Goal: Task Accomplishment & Management: Manage account settings

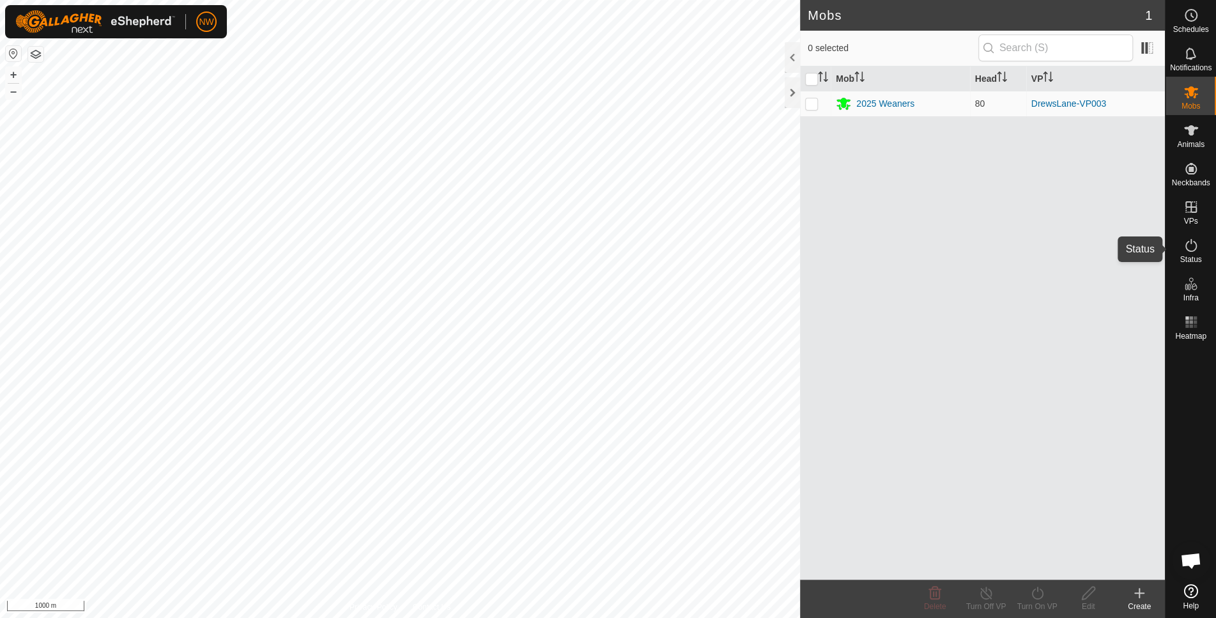
click at [1191, 251] on icon at bounding box center [1191, 245] width 15 height 15
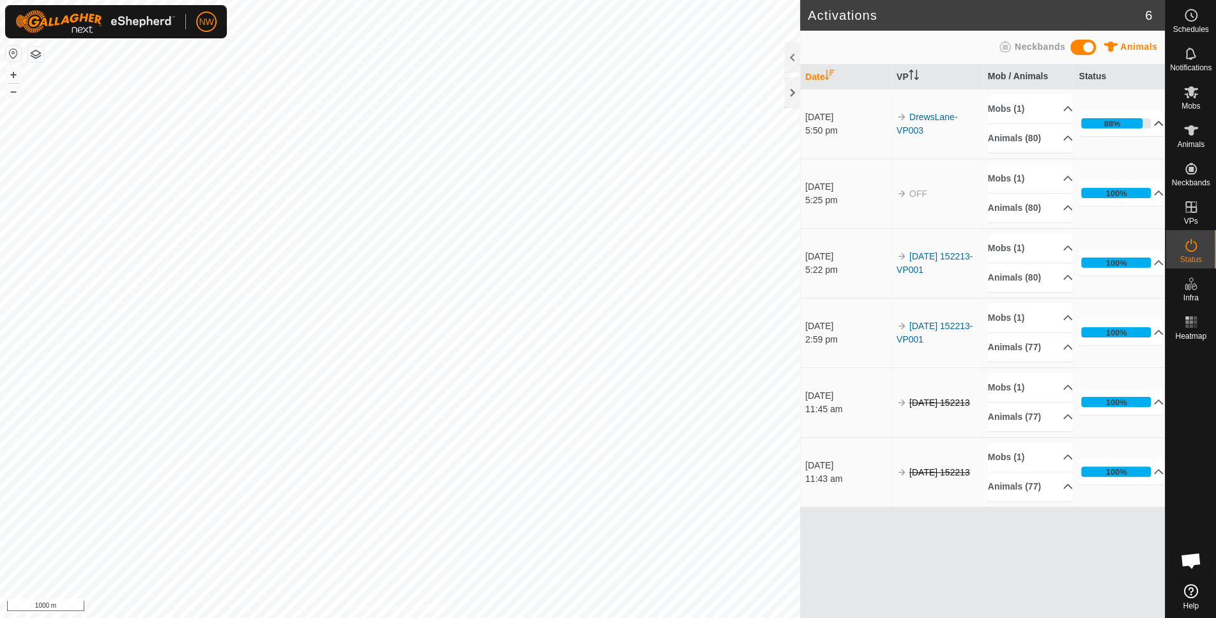
click at [1150, 123] on p-accordion-header "88%" at bounding box center [1121, 124] width 85 height 26
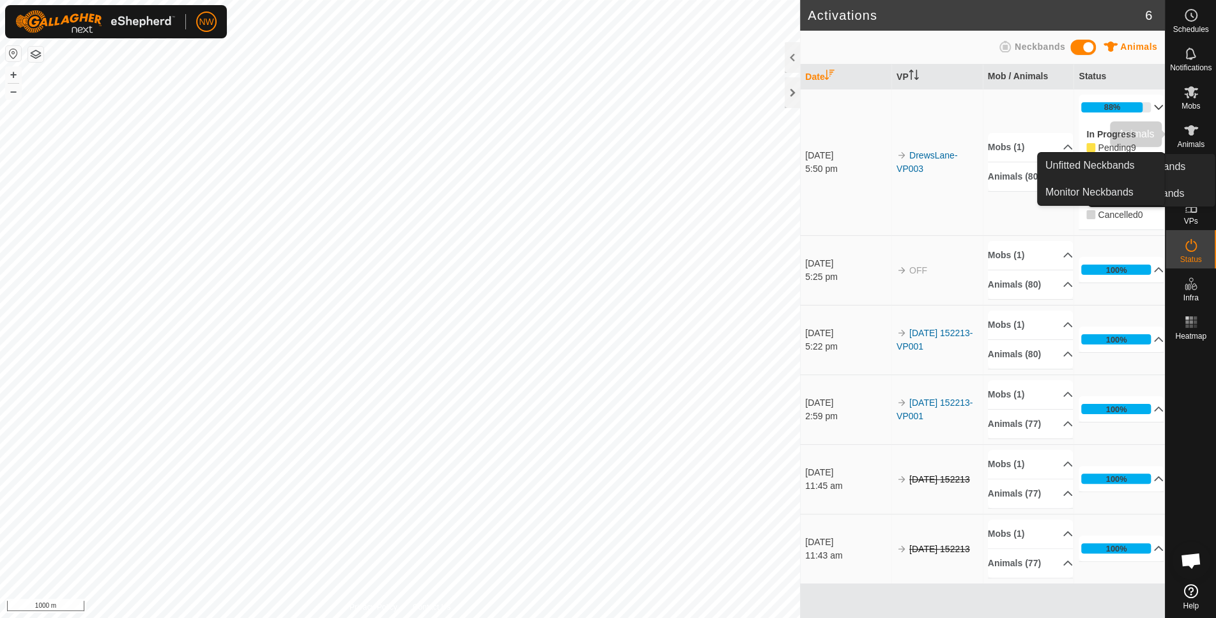
click at [1192, 132] on icon at bounding box center [1191, 130] width 14 height 10
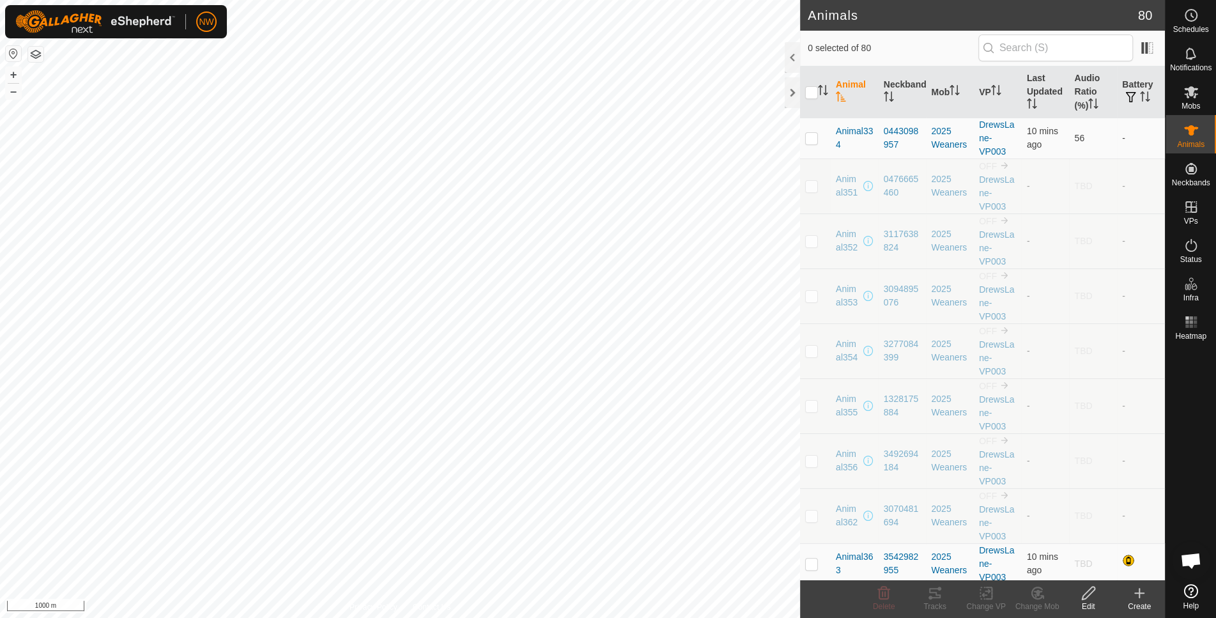
click at [847, 84] on th "Animal" at bounding box center [855, 92] width 48 height 52
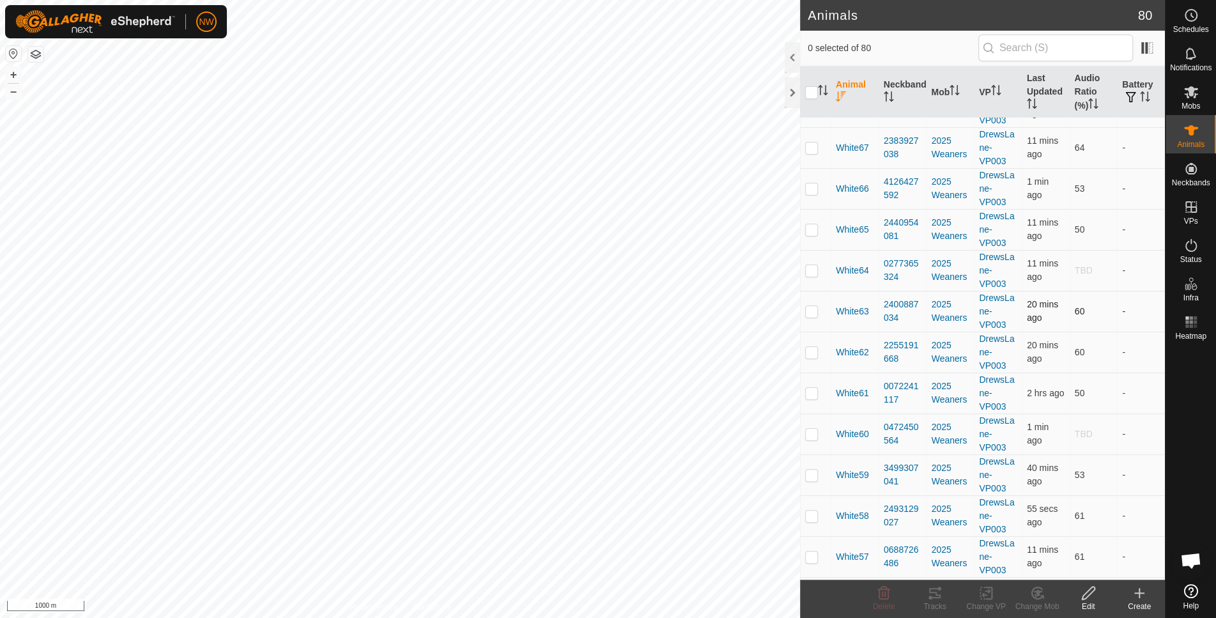
scroll to position [341, 0]
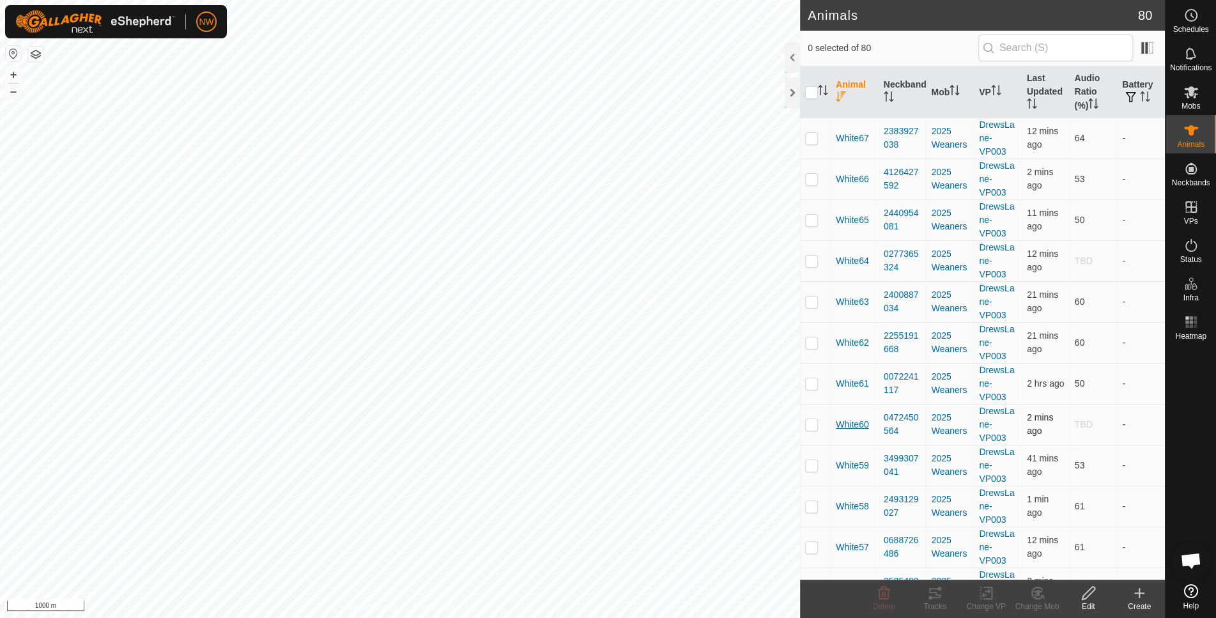
click at [858, 431] on span "White60" at bounding box center [852, 424] width 33 height 13
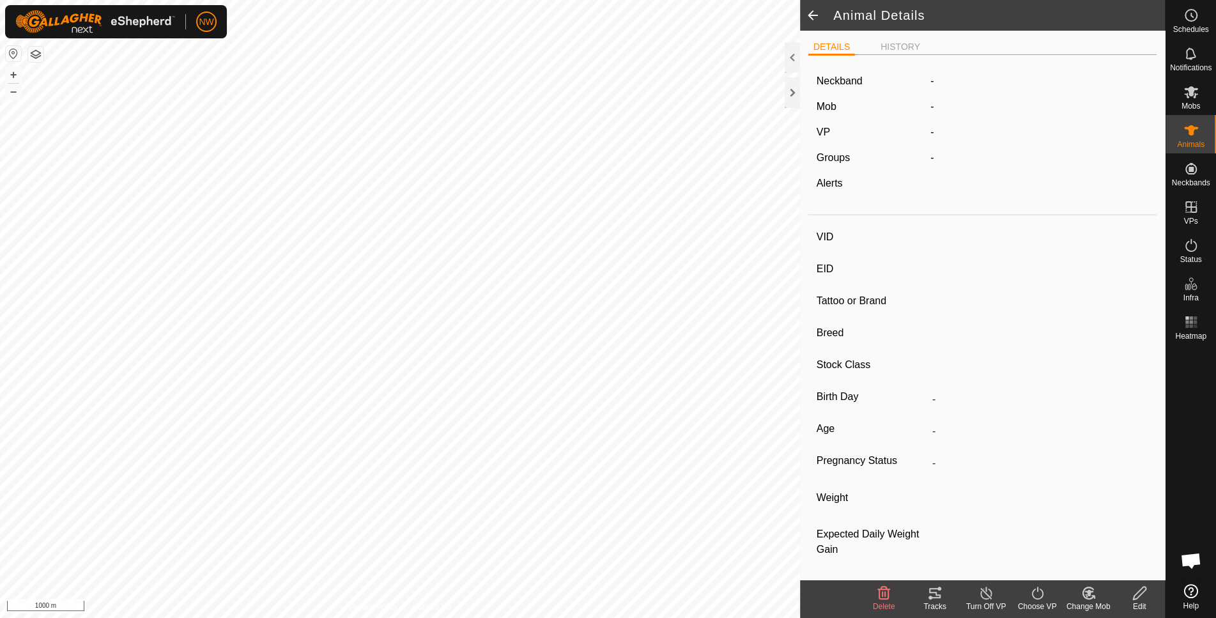
type input "White60"
type input "-"
type input "6OD"
type input "Angus Cross"
type input "[DEMOGRAPHIC_DATA]"
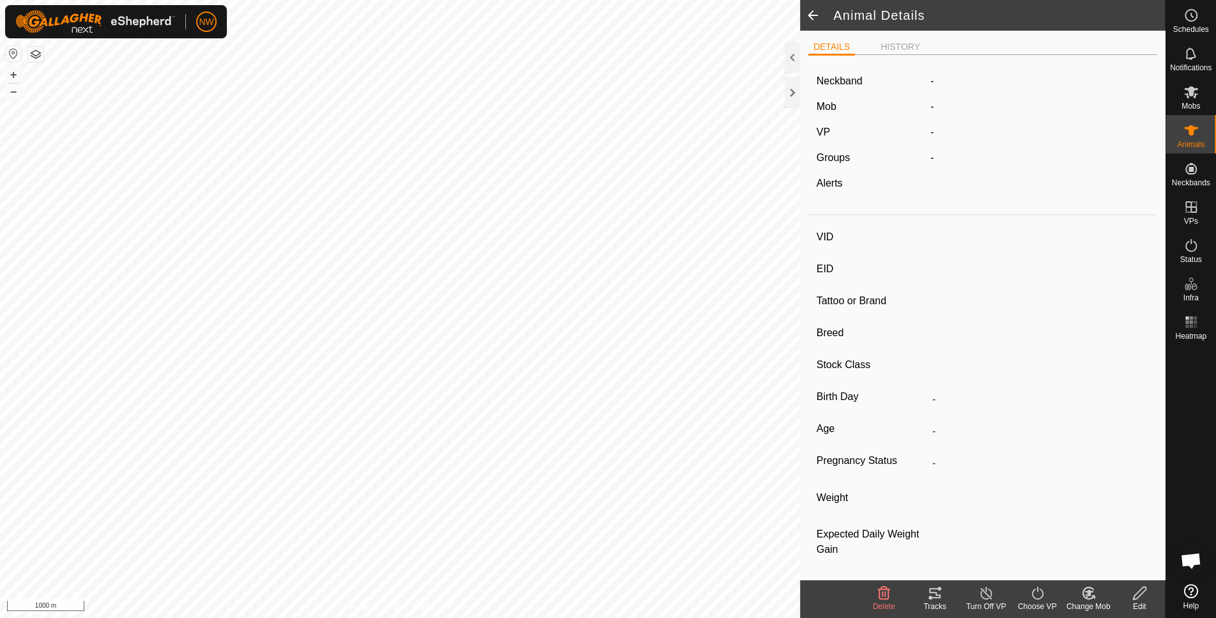
type input "01/2025"
type input "8 months"
type input "349 kg"
type input "-"
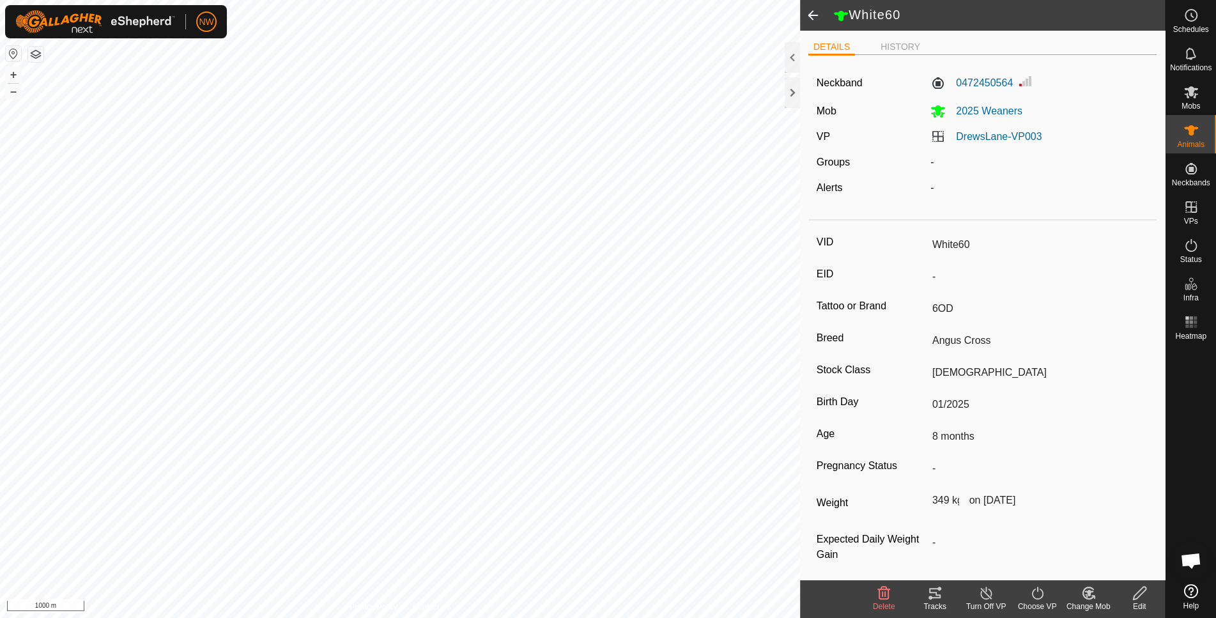
click at [815, 20] on span at bounding box center [813, 15] width 26 height 31
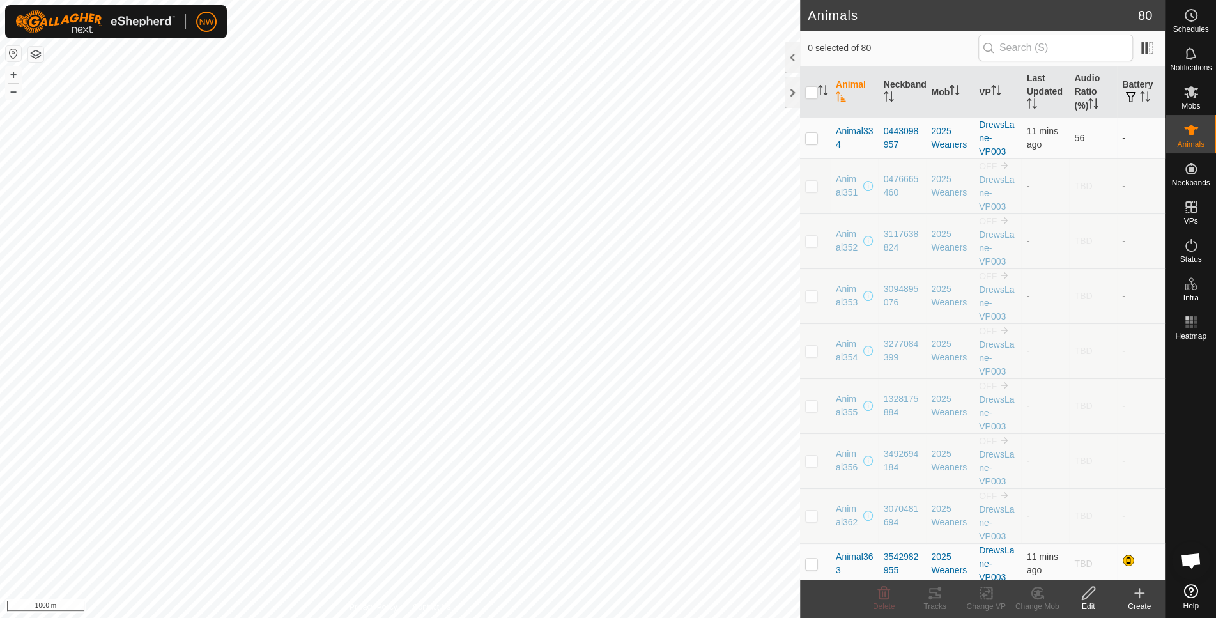
click at [843, 91] on icon "Activate to sort" at bounding box center [841, 96] width 10 height 10
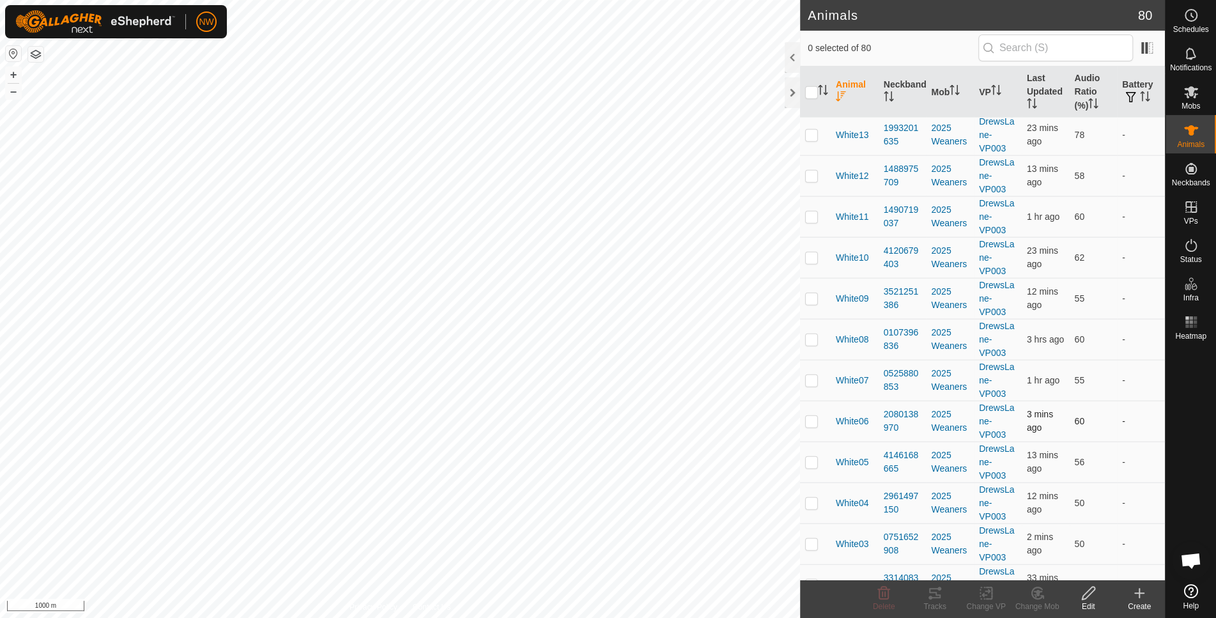
scroll to position [2641, 0]
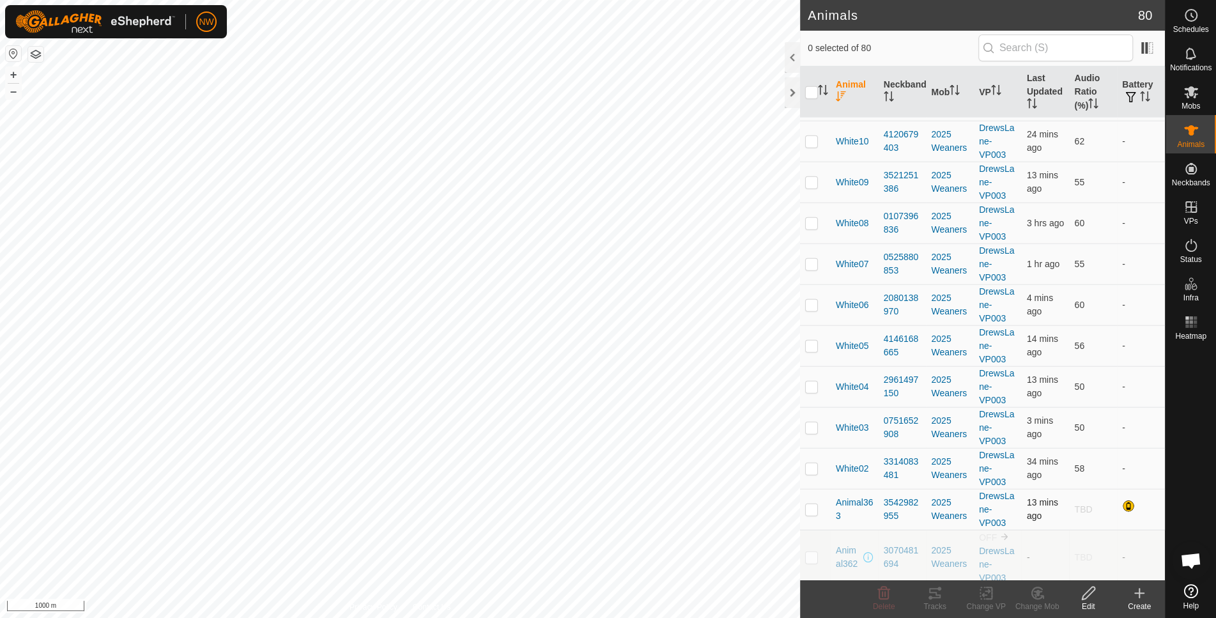
click at [811, 514] on p-checkbox at bounding box center [811, 509] width 13 height 10
checkbox input "true"
click at [1086, 596] on icon at bounding box center [1088, 593] width 13 height 13
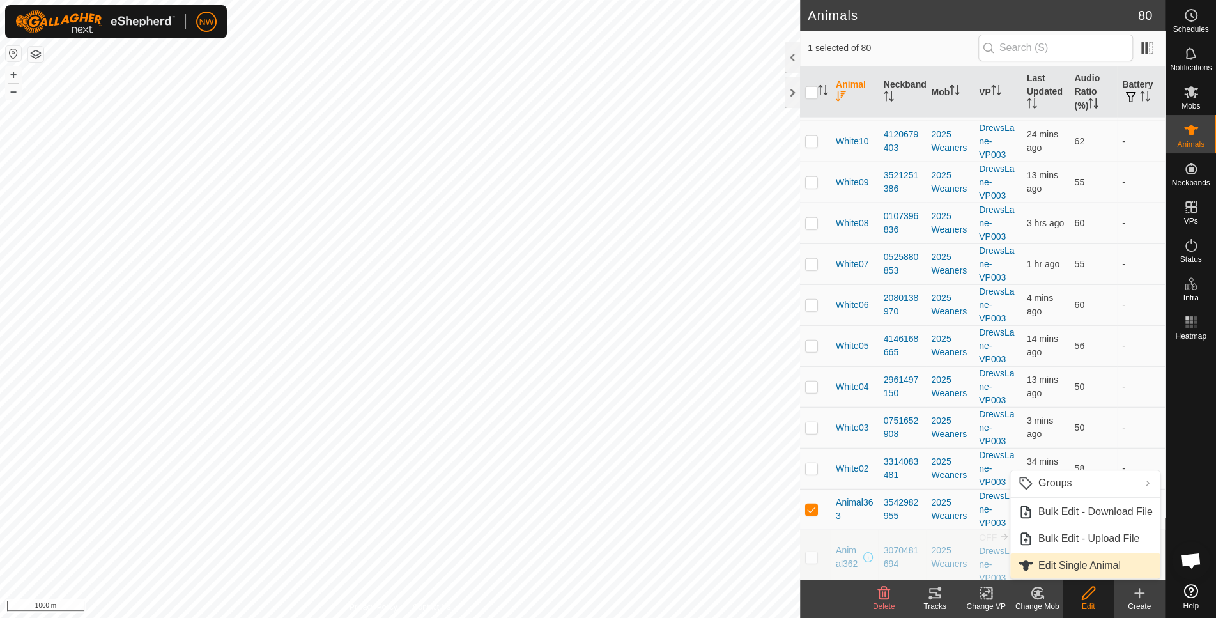
click at [1031, 565] on link "Edit Single Animal" at bounding box center [1085, 566] width 150 height 26
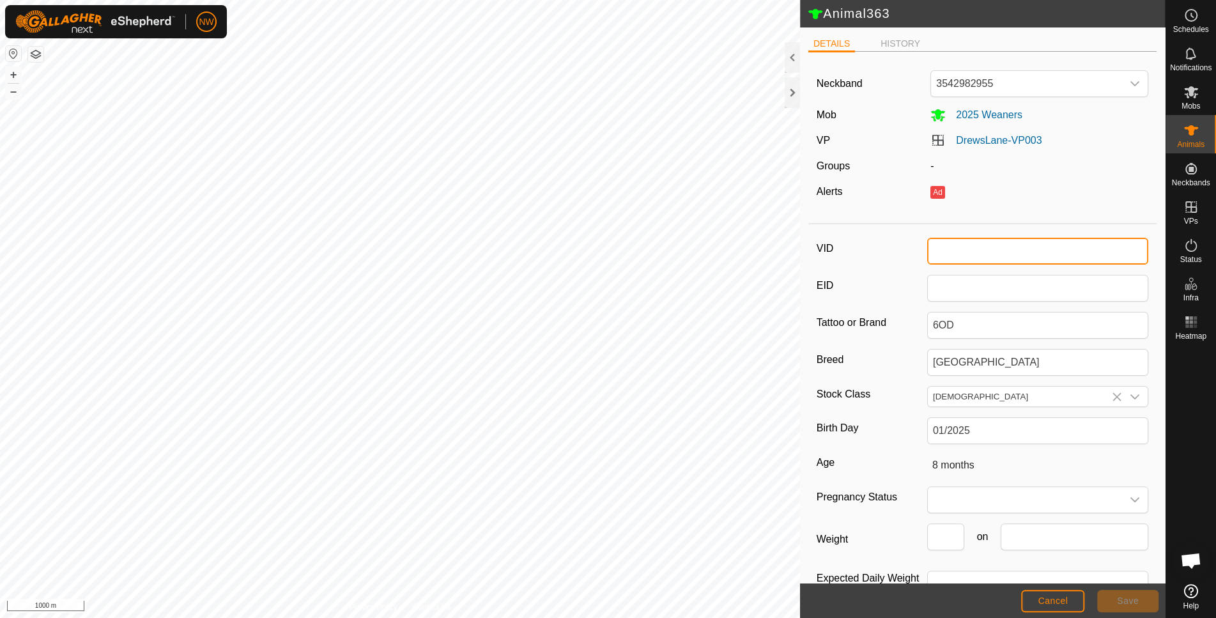
click at [934, 253] on input "VID" at bounding box center [1037, 251] width 221 height 27
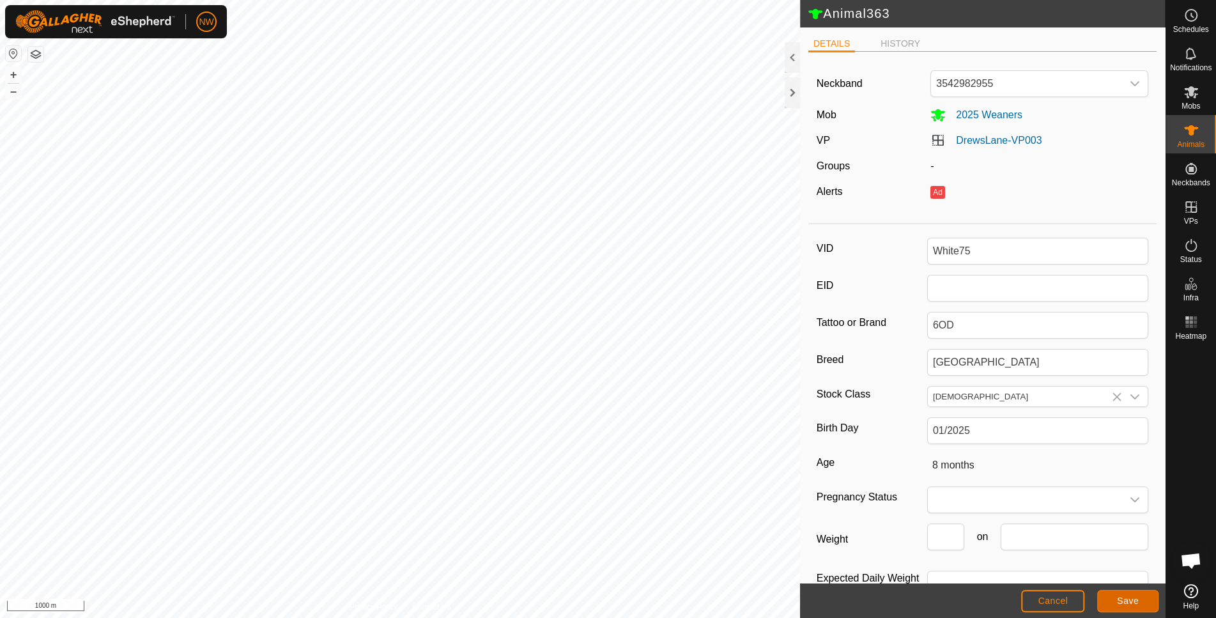
click at [1135, 596] on span "Save" at bounding box center [1128, 601] width 22 height 10
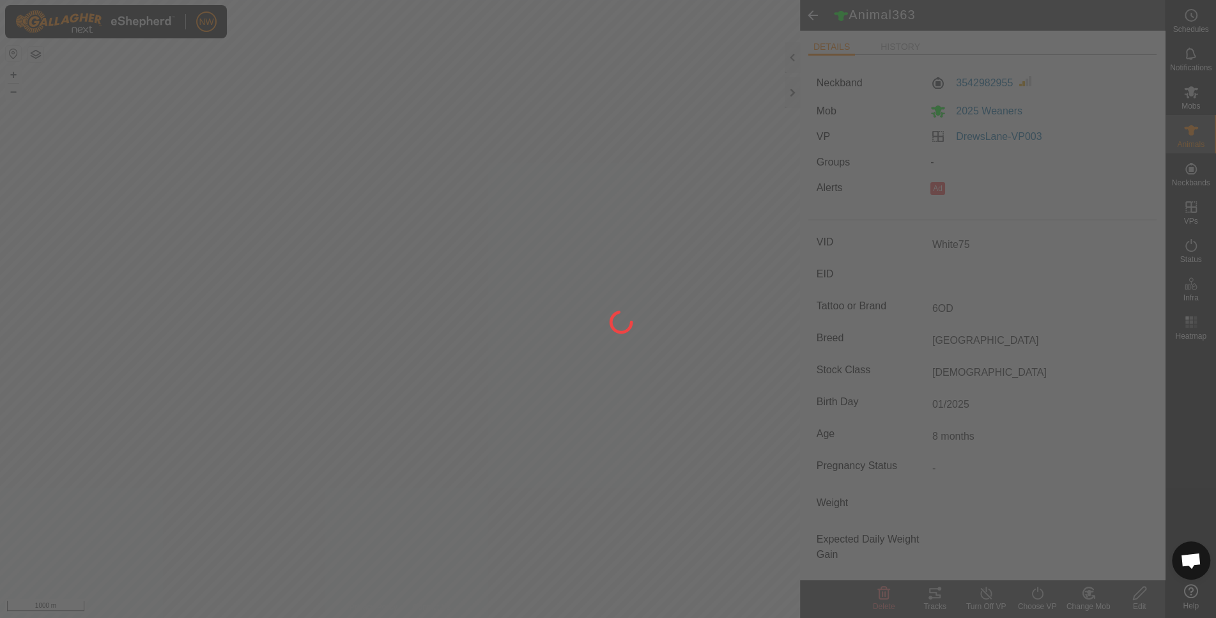
type input "-"
type input "White75"
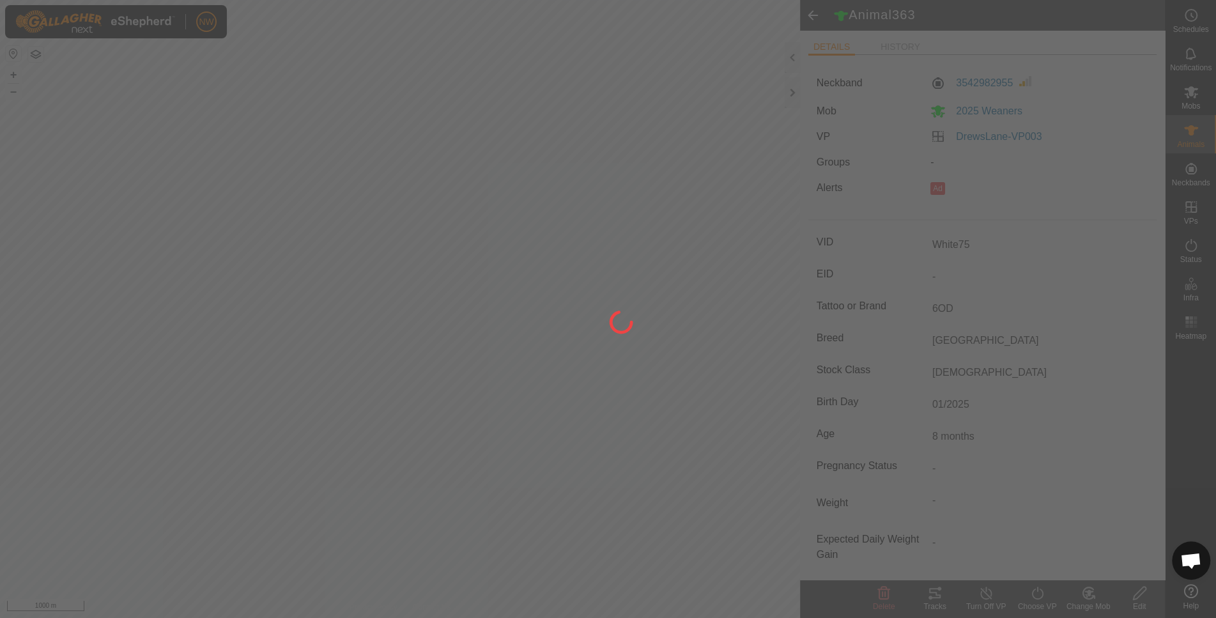
type input "0 kg"
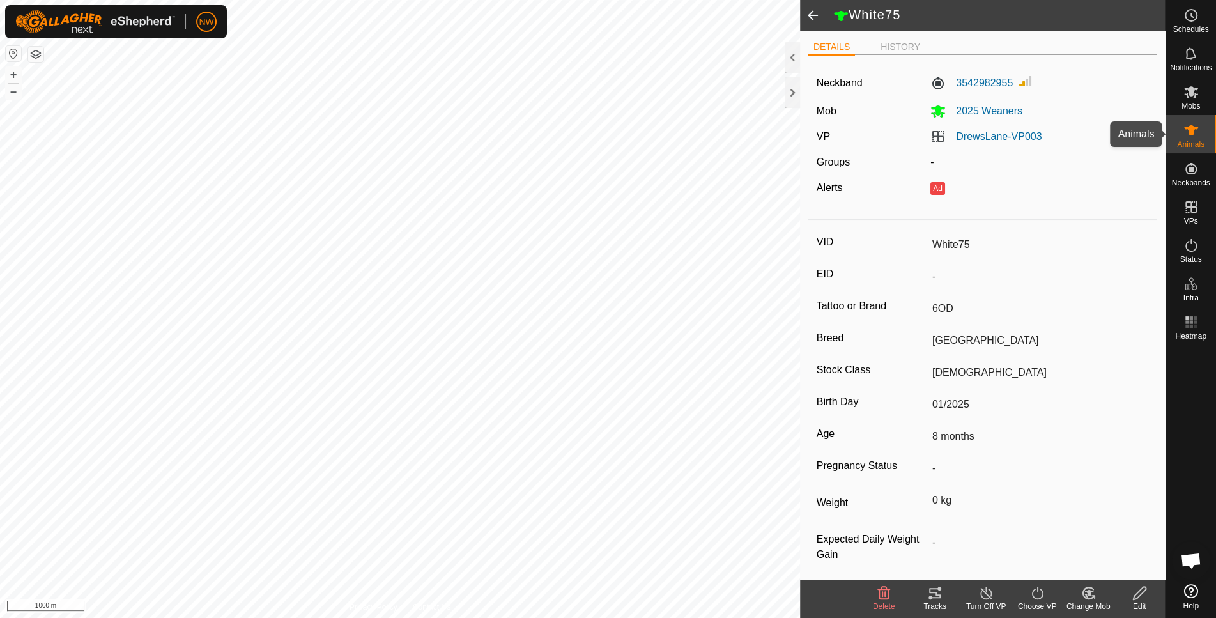
click at [1191, 130] on icon at bounding box center [1191, 130] width 14 height 10
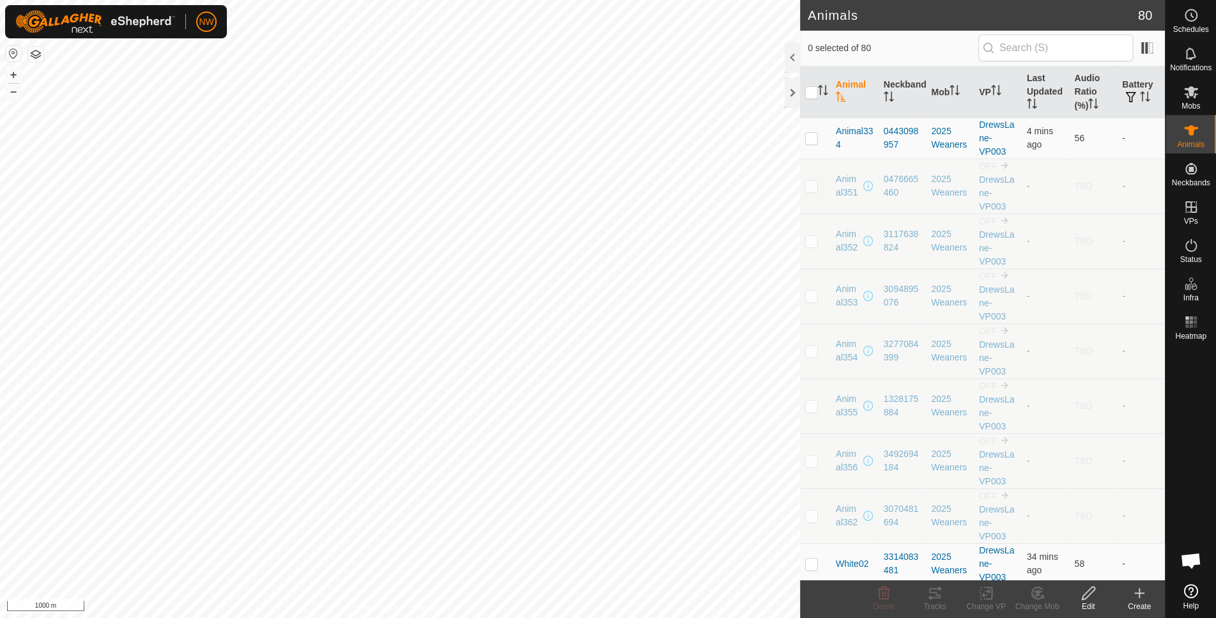
click at [914, 46] on span "0 selected of 80" at bounding box center [893, 48] width 171 height 13
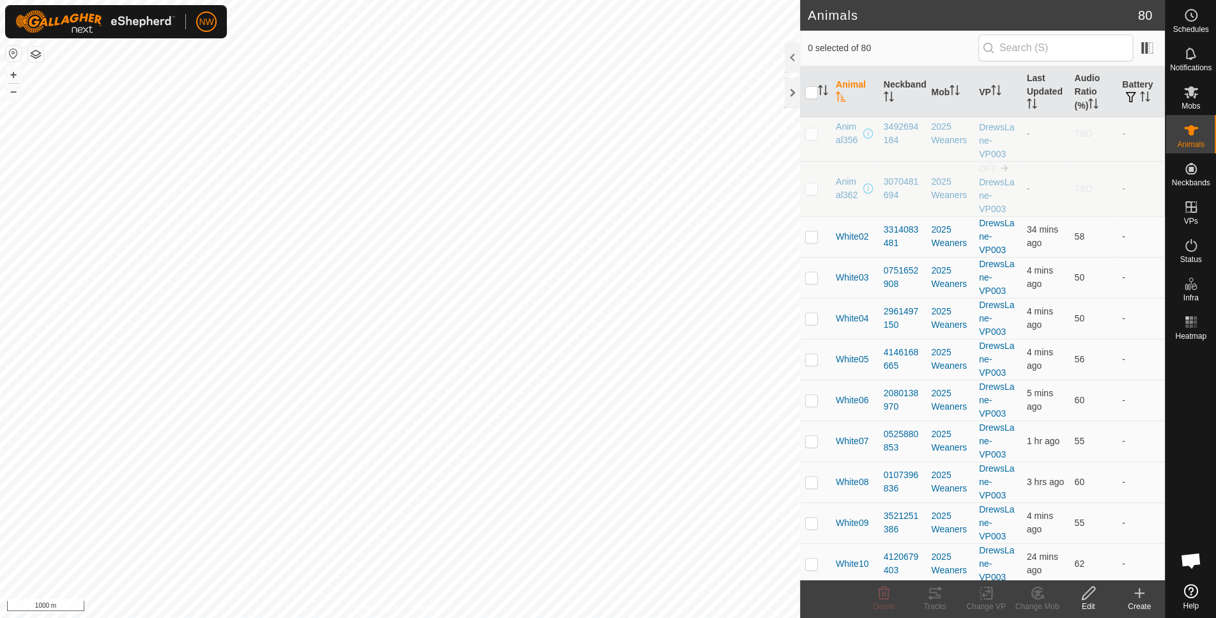
scroll to position [341, 0]
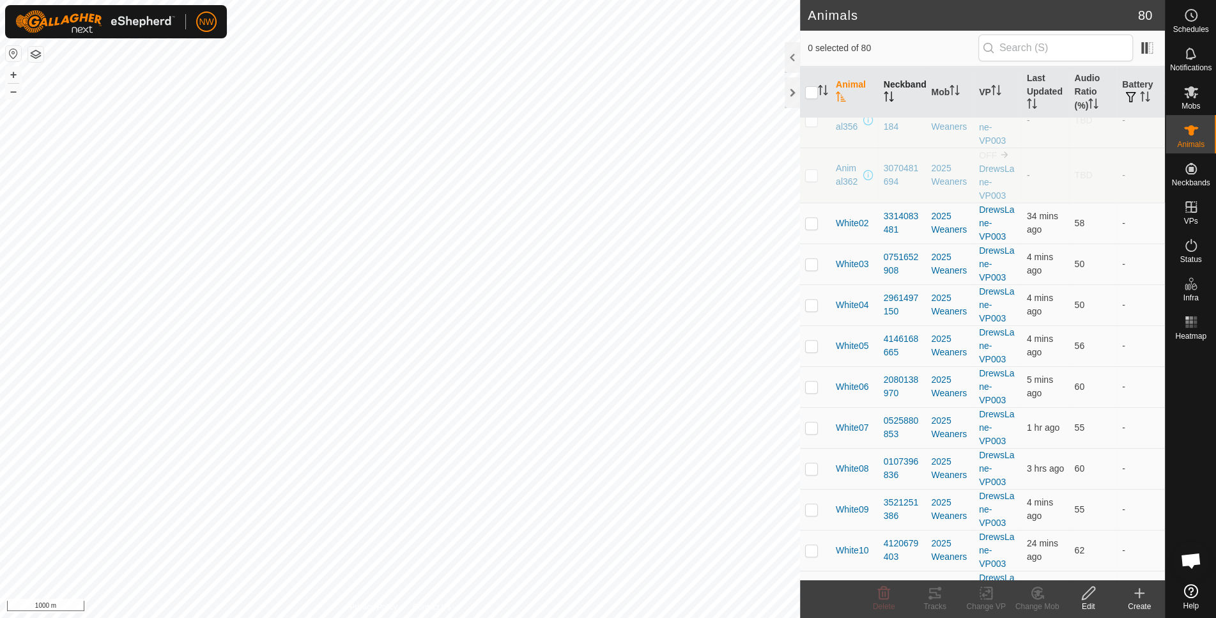
click at [902, 89] on th "Neckband" at bounding box center [903, 92] width 48 height 52
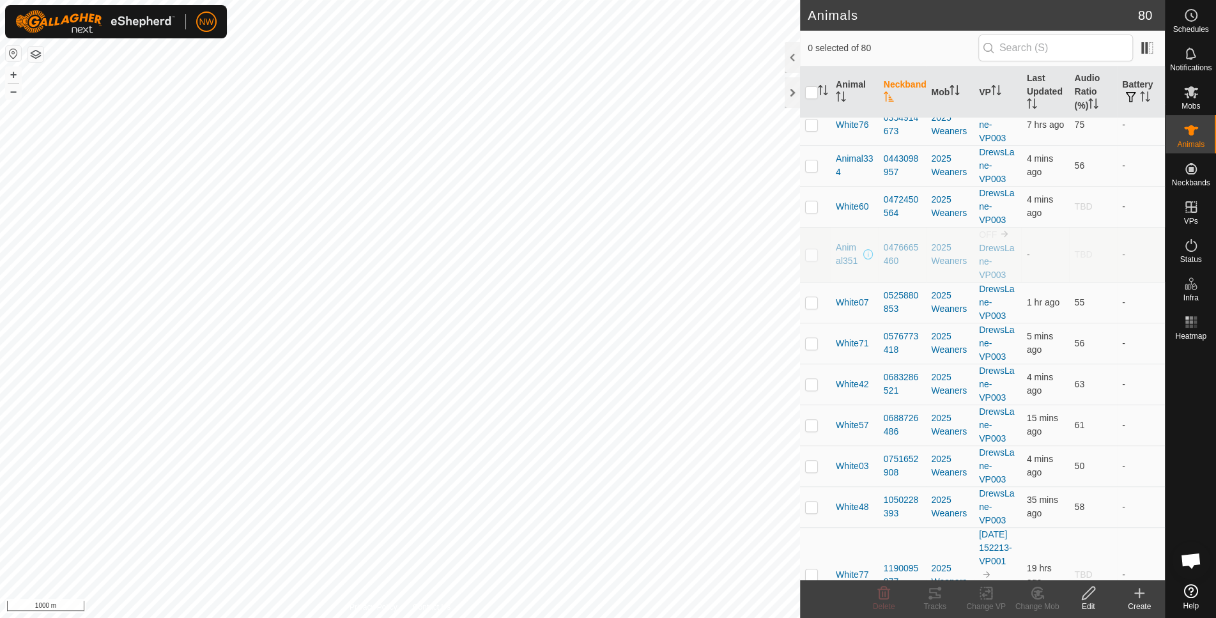
scroll to position [0, 0]
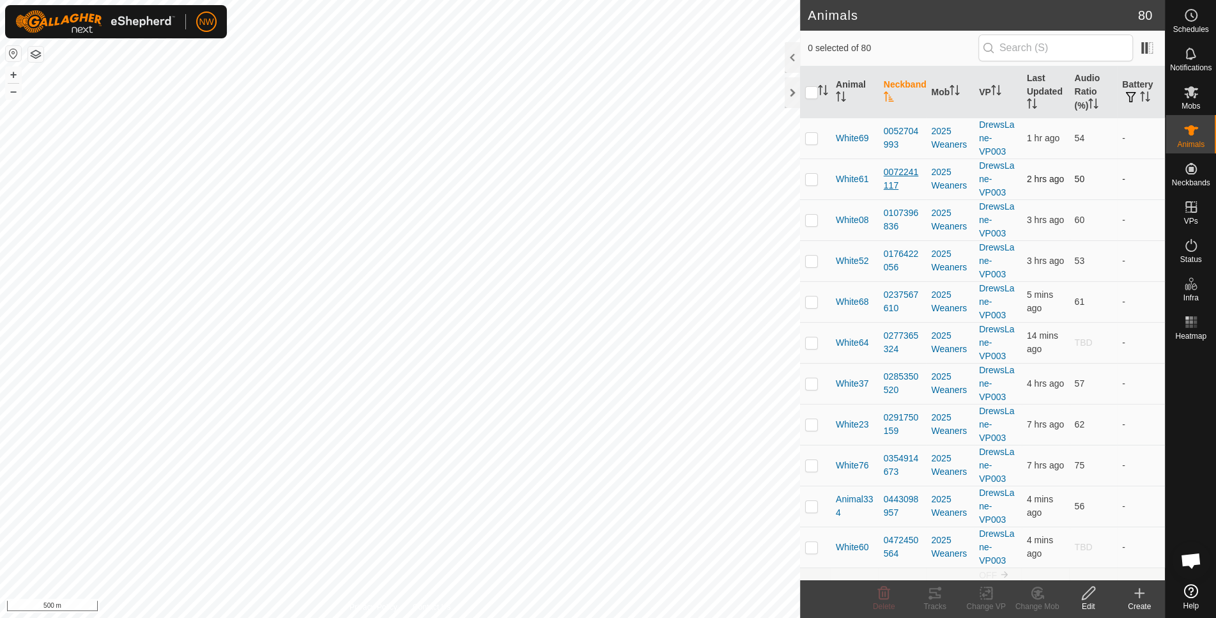
click at [893, 178] on div "0072241117" at bounding box center [903, 179] width 38 height 27
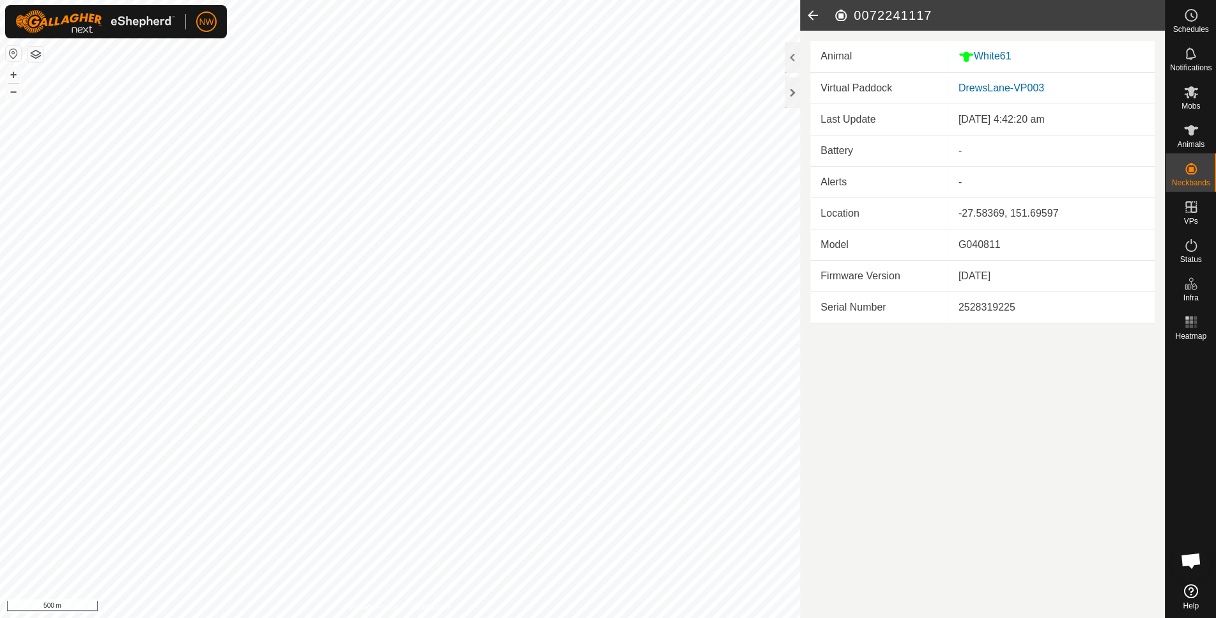
click at [810, 10] on icon at bounding box center [813, 15] width 26 height 31
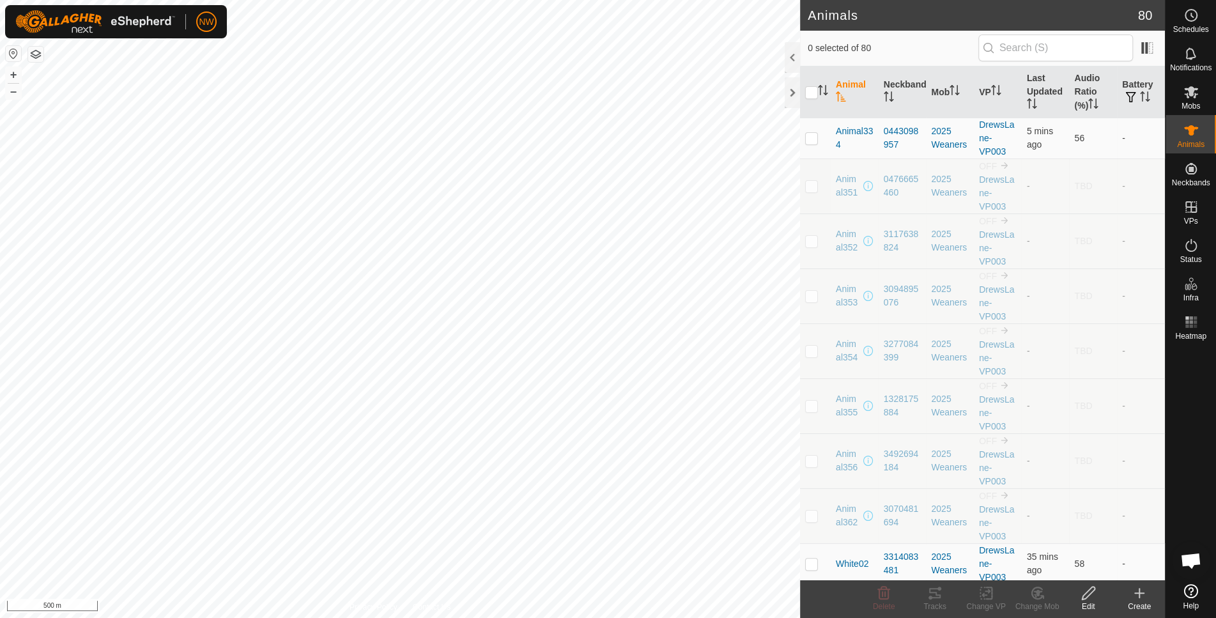
click at [849, 88] on th "Animal" at bounding box center [855, 92] width 48 height 52
